Goal: Task Accomplishment & Management: Use online tool/utility

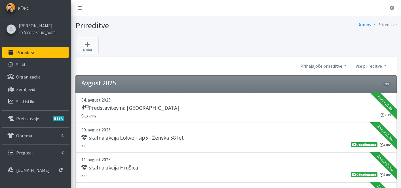
click at [35, 50] on link "Prireditve" at bounding box center [35, 52] width 66 height 11
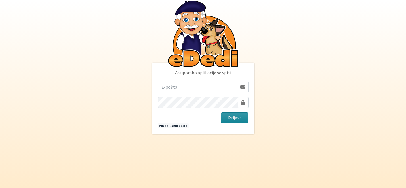
type input "[EMAIL_ADDRESS][DOMAIN_NAME]"
click at [234, 116] on button "Prijava" at bounding box center [235, 117] width 28 height 11
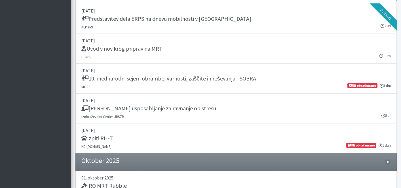
scroll to position [1047, 0]
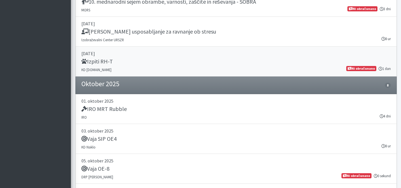
click at [212, 72] on link "27. september 2025 Izpiti RH-T KD SAR.SI 1 dan Ni obračunano" at bounding box center [237, 62] width 322 height 30
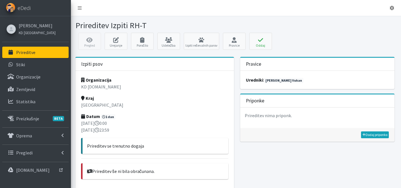
click at [22, 54] on p "Prireditve" at bounding box center [25, 52] width 19 height 6
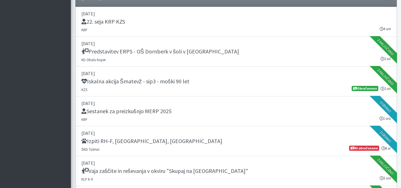
scroll to position [493, 0]
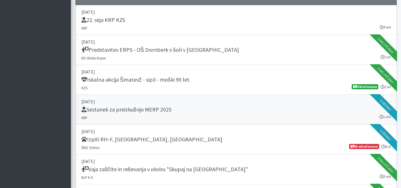
click at [185, 102] on p "[DATE]" at bounding box center [236, 101] width 310 height 7
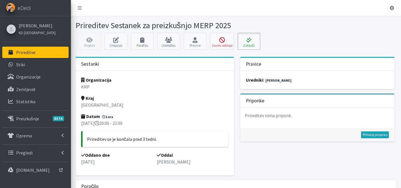
click at [246, 44] on button "Zaključi" at bounding box center [249, 41] width 23 height 17
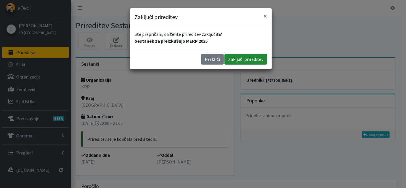
click at [242, 61] on button "Zaključi prireditev" at bounding box center [245, 59] width 43 height 11
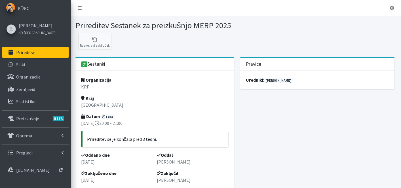
click at [35, 52] on link "Prireditve" at bounding box center [35, 52] width 66 height 11
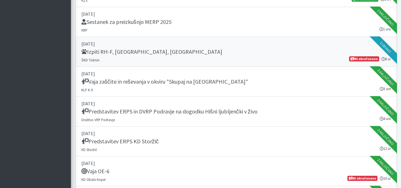
scroll to position [558, 0]
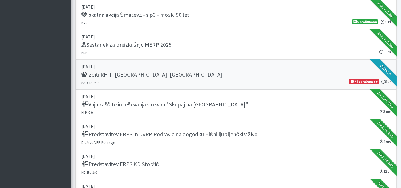
click at [175, 75] on div "Izpiti RH-F, FL, MT" at bounding box center [236, 75] width 310 height 8
